Goal: Check status: Check status

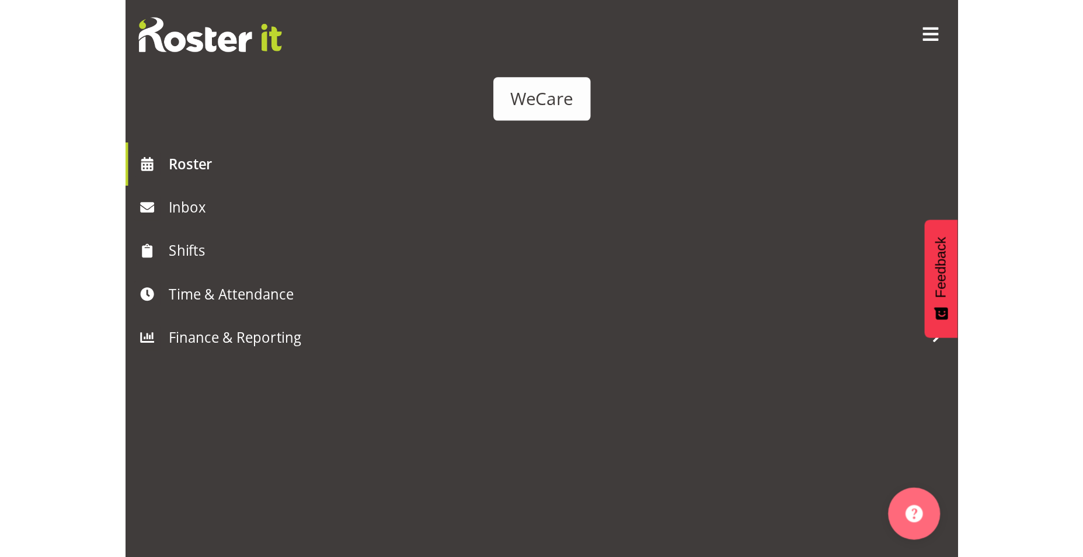
scroll to position [1951, 0]
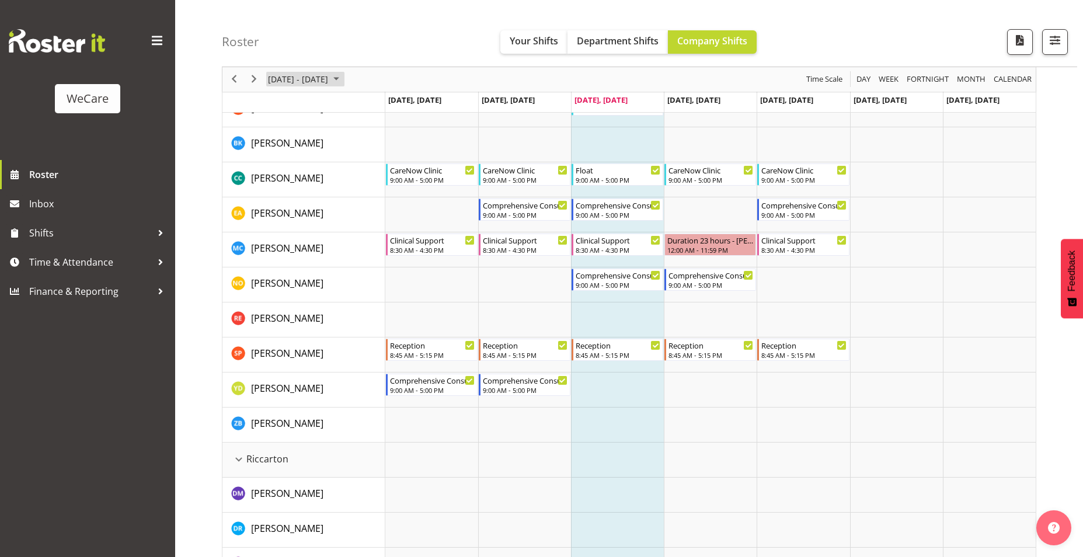
click at [329, 76] on span "[DATE] - [DATE]" at bounding box center [298, 79] width 62 height 15
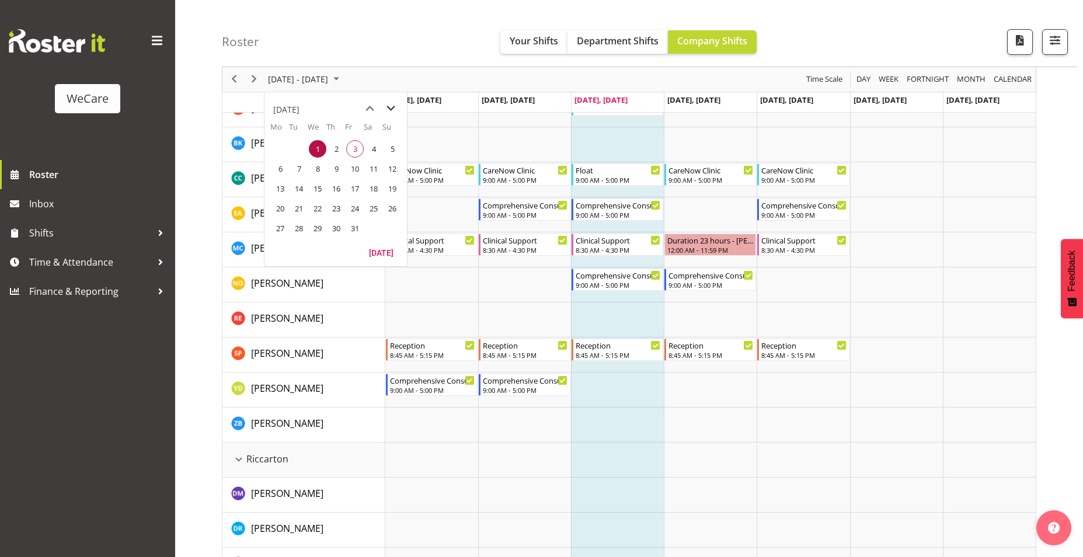
click at [389, 109] on span "next month" at bounding box center [391, 108] width 20 height 21
click at [370, 189] on span "15" at bounding box center [374, 189] width 18 height 18
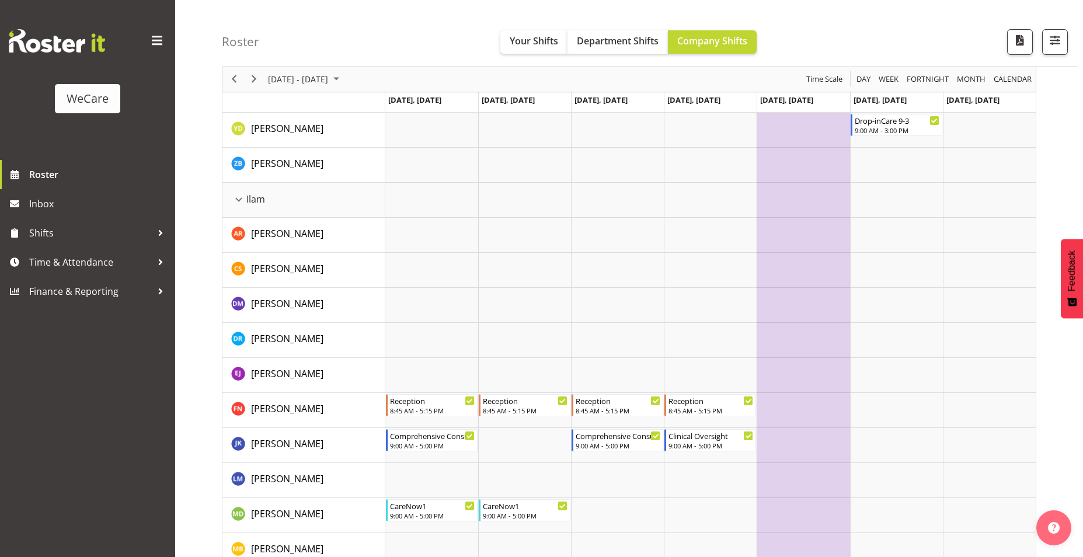
scroll to position [1261, 0]
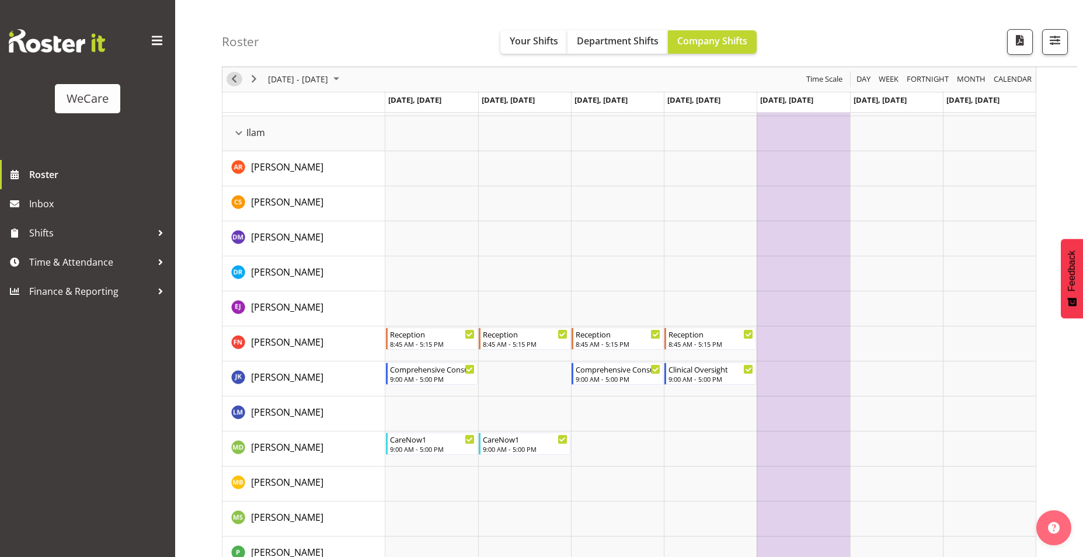
click at [238, 82] on span "Previous" at bounding box center [234, 79] width 14 height 15
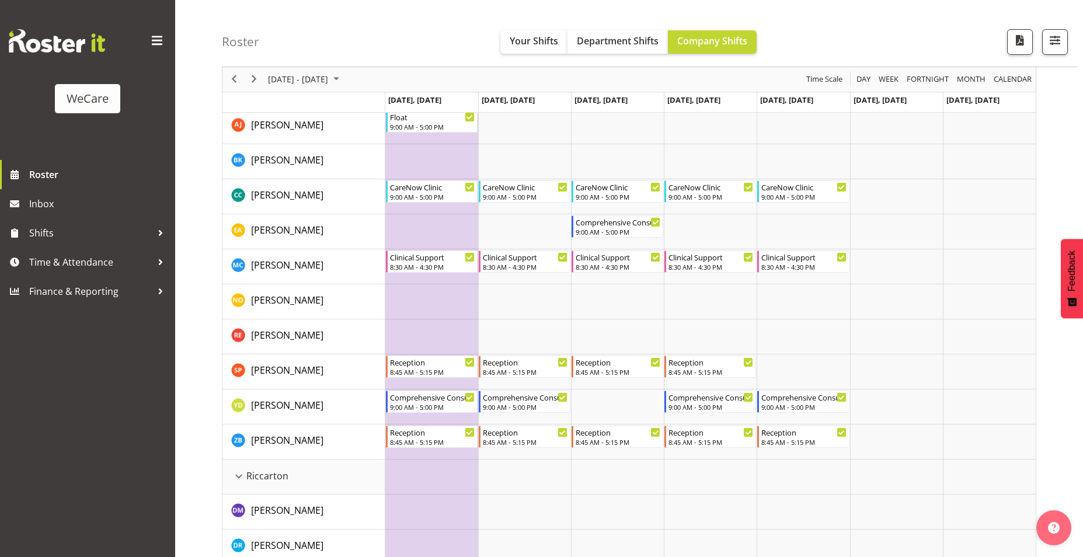
scroll to position [1904, 0]
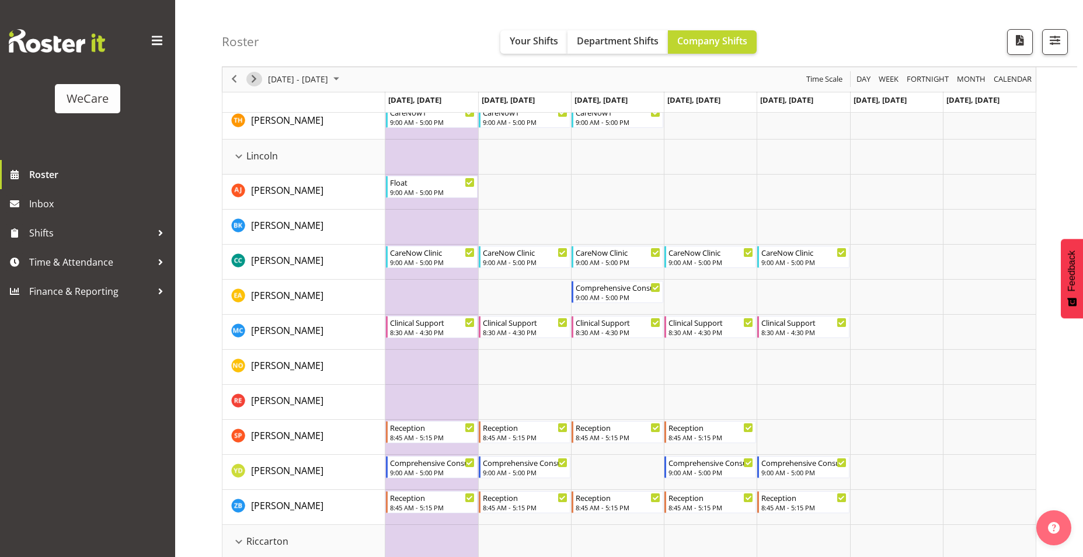
click at [255, 80] on span "Next" at bounding box center [254, 79] width 14 height 15
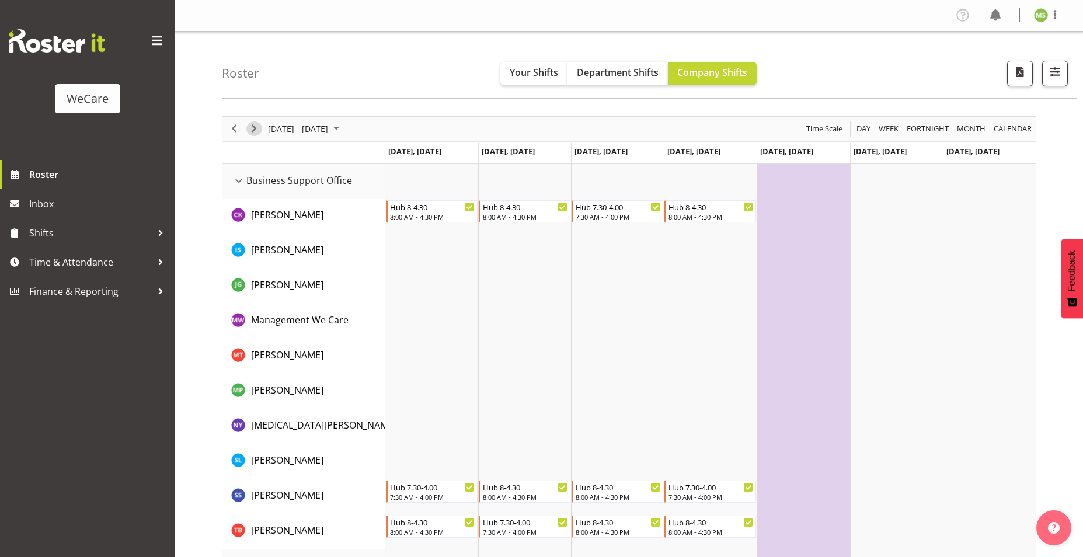
click at [253, 123] on span "Next" at bounding box center [254, 128] width 14 height 15
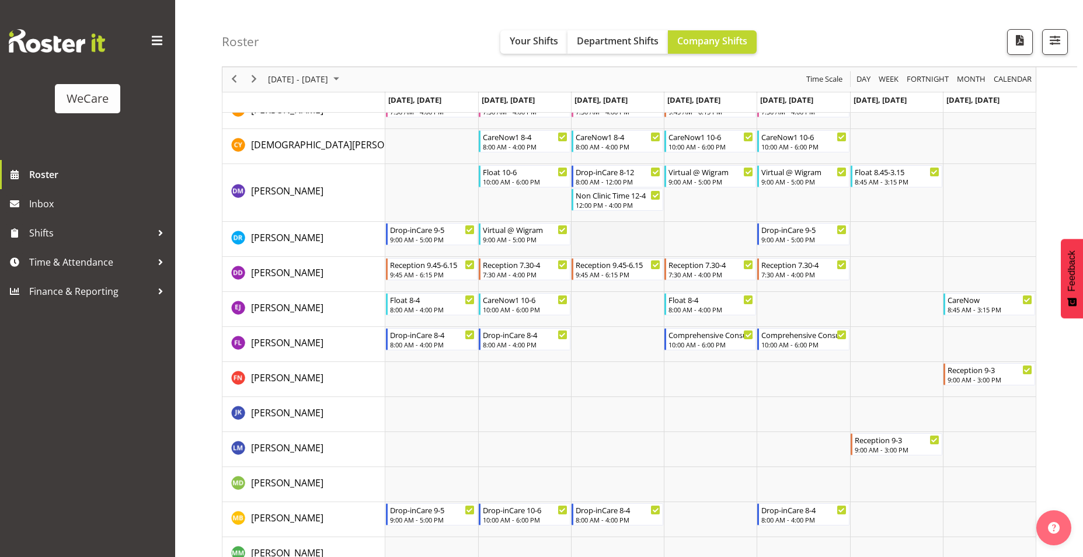
scroll to position [2977, 0]
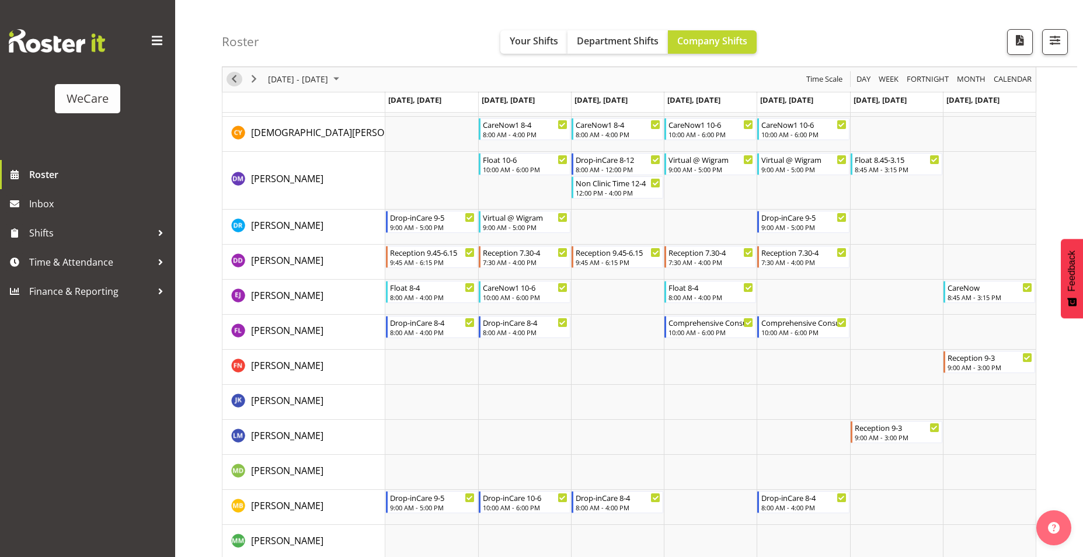
click at [232, 82] on span "Previous" at bounding box center [234, 79] width 14 height 15
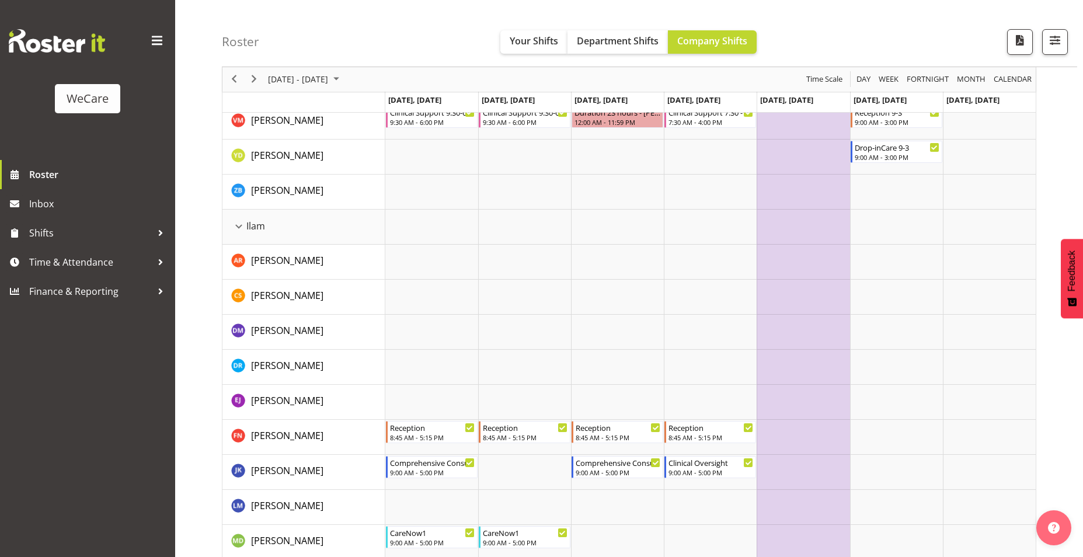
scroll to position [1167, 0]
click at [236, 85] on span "Previous" at bounding box center [234, 79] width 14 height 15
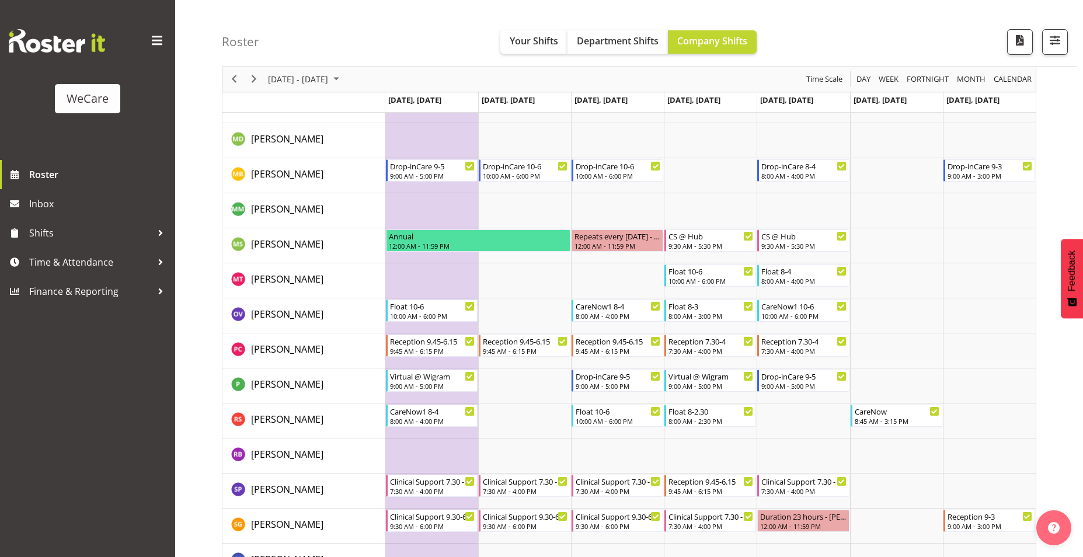
scroll to position [3327, 0]
